Goal: Navigation & Orientation: Find specific page/section

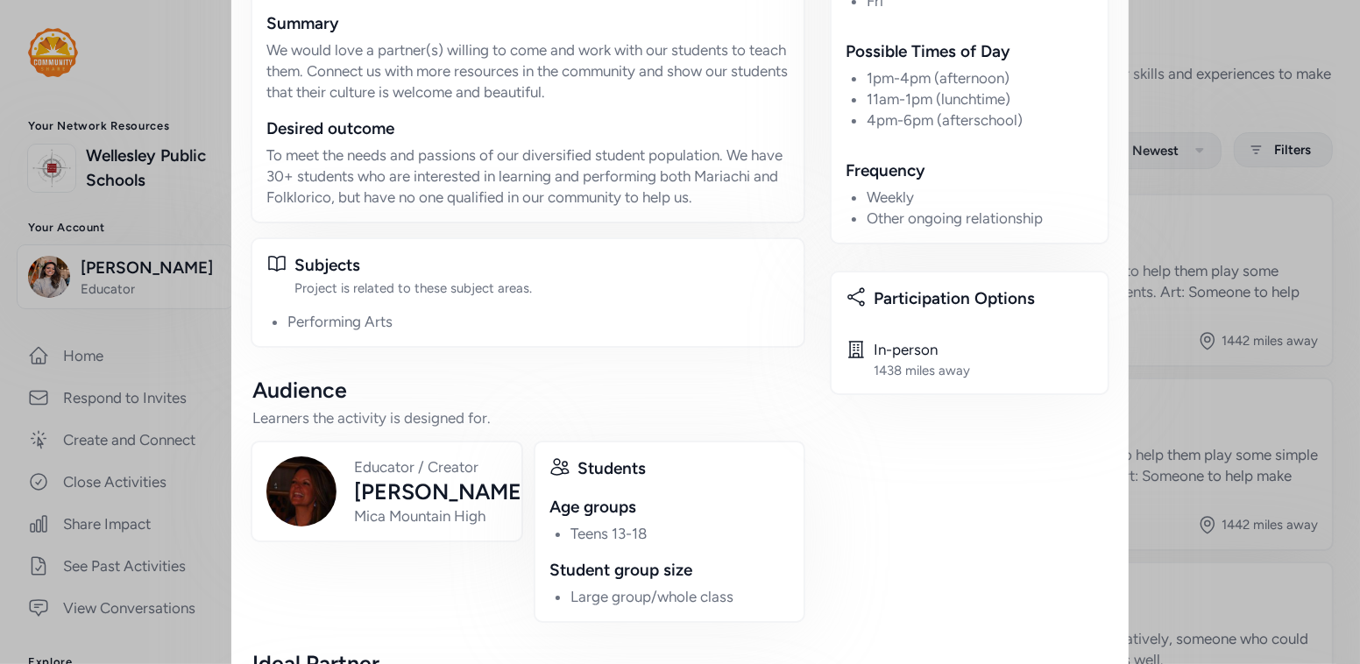
scroll to position [793, 0]
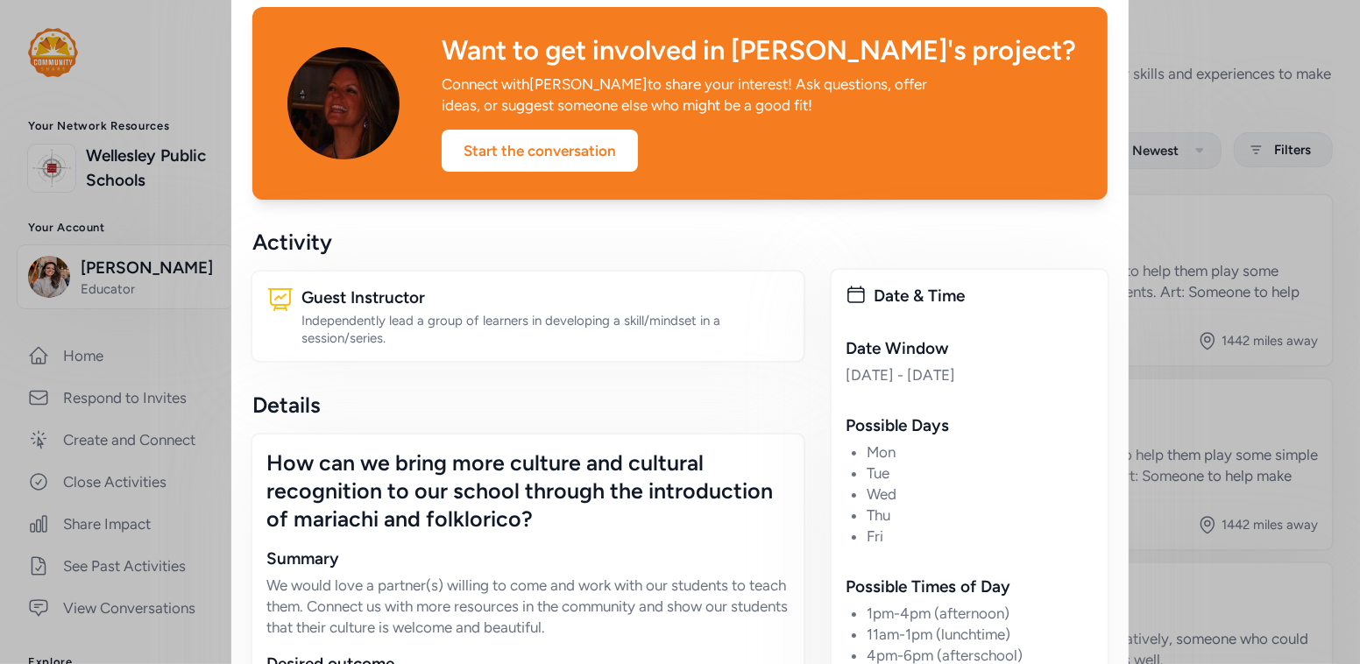
scroll to position [61, 0]
